Goal: Task Accomplishment & Management: Complete application form

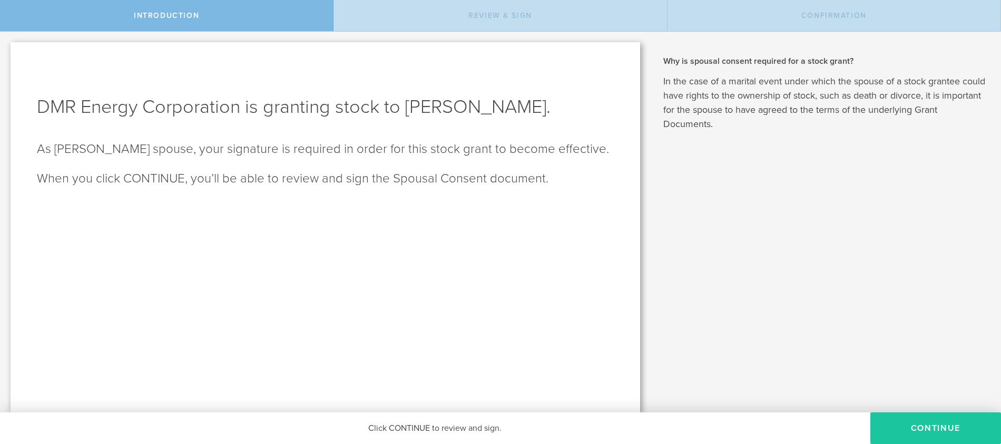
click at [910, 431] on button "CONTINUE" at bounding box center [936, 428] width 131 height 32
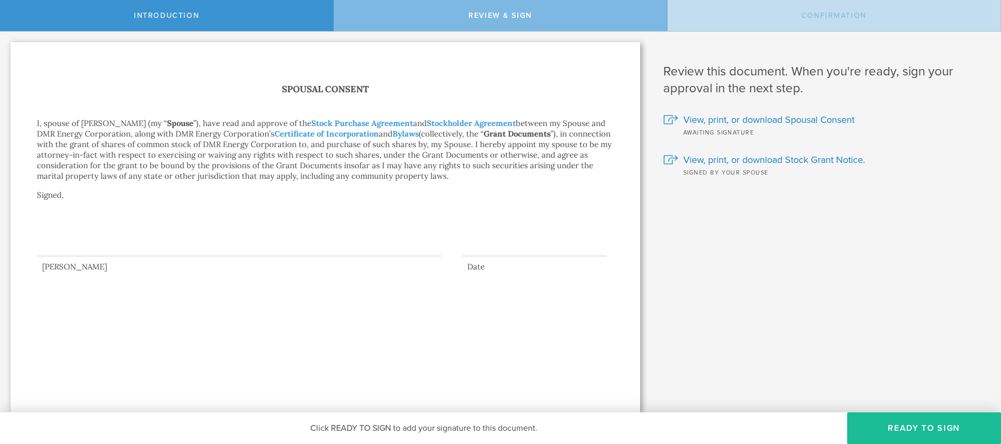
click at [155, 241] on div at bounding box center [239, 235] width 404 height 42
click at [889, 427] on button "Ready to Sign" at bounding box center [924, 428] width 154 height 32
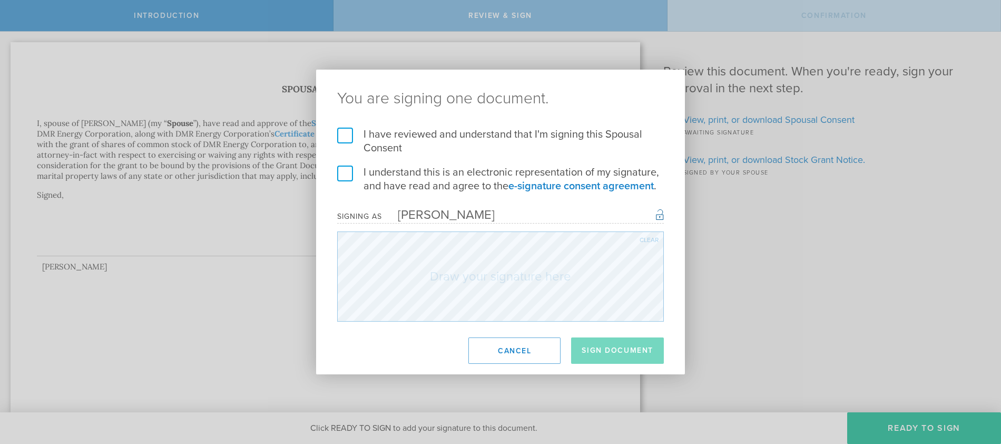
click at [345, 139] on label "I have reviewed and understand that I'm signing this Spousal Consent" at bounding box center [500, 141] width 327 height 27
click at [0, 0] on input "I have reviewed and understand that I'm signing this Spousal Consent" at bounding box center [0, 0] width 0 height 0
click at [348, 173] on label "I understand this is an electronic representation of my signature, and have rea…" at bounding box center [500, 178] width 327 height 27
click at [0, 0] on input "I understand this is an electronic representation of my signature, and have rea…" at bounding box center [0, 0] width 0 height 0
click at [611, 352] on button "Sign Document" at bounding box center [617, 350] width 93 height 26
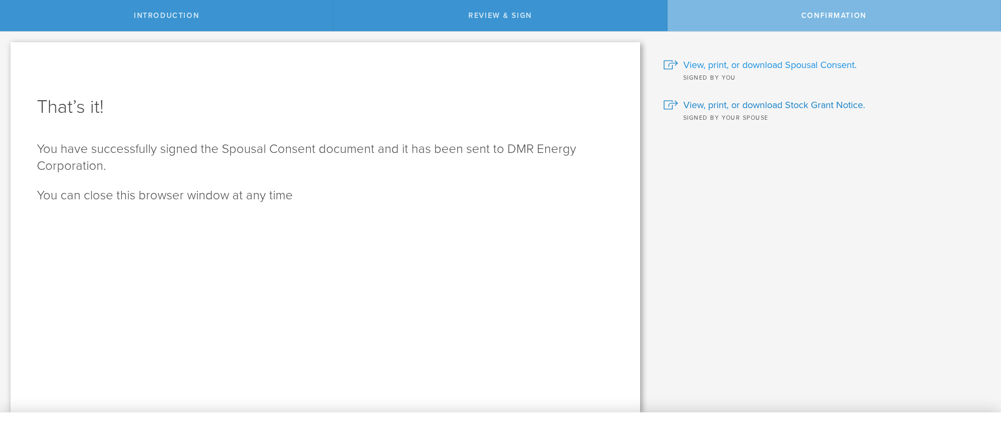
click at [721, 62] on span "View, print, or download Spousal Consent." at bounding box center [770, 65] width 173 height 14
